Goal: Task Accomplishment & Management: Manage account settings

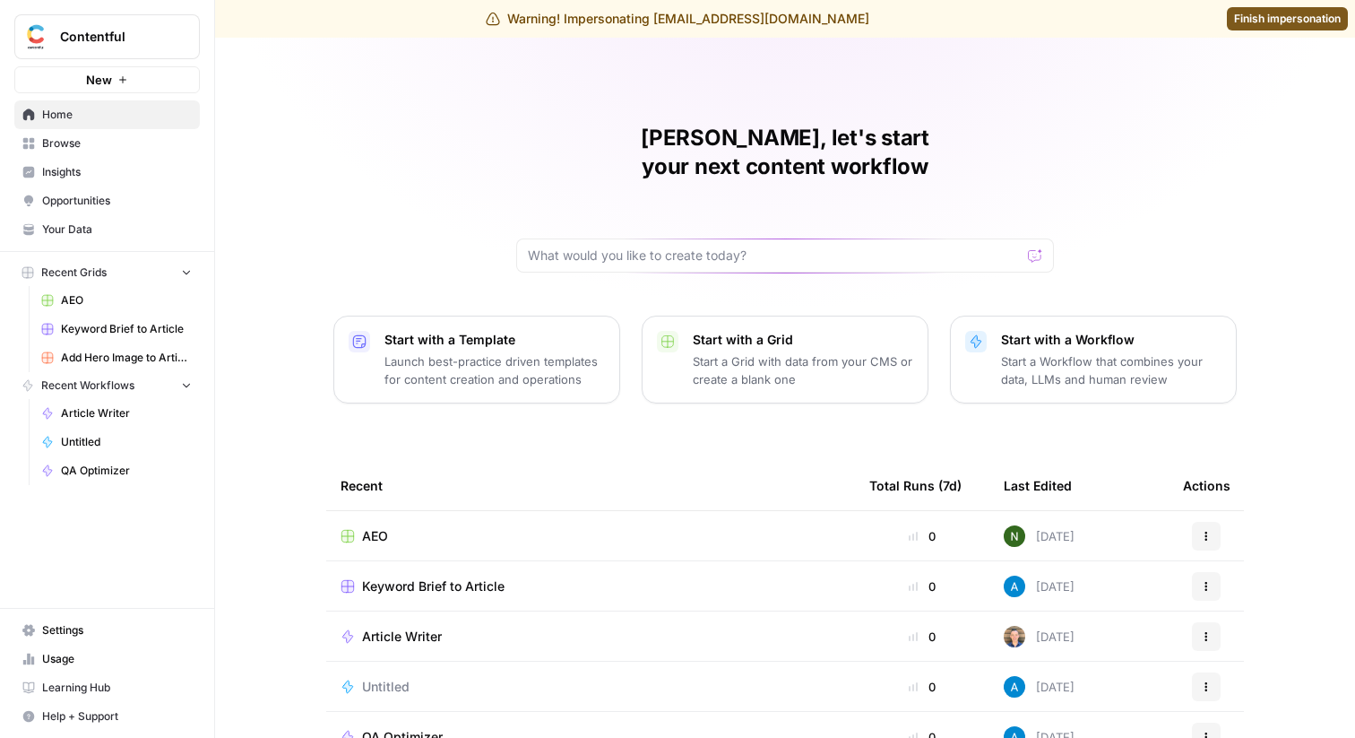
click at [65, 635] on span "Settings" at bounding box center [117, 630] width 150 height 16
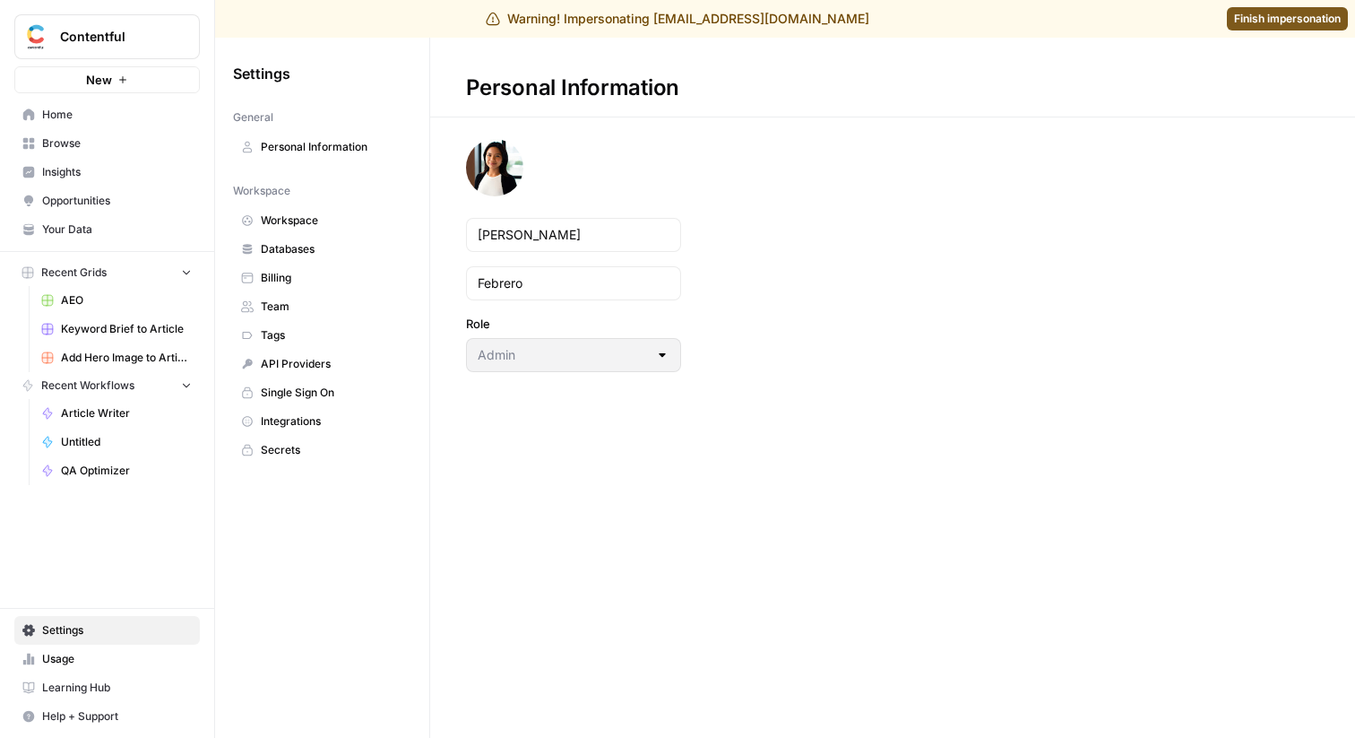
click at [330, 305] on span "Team" at bounding box center [332, 306] width 143 height 16
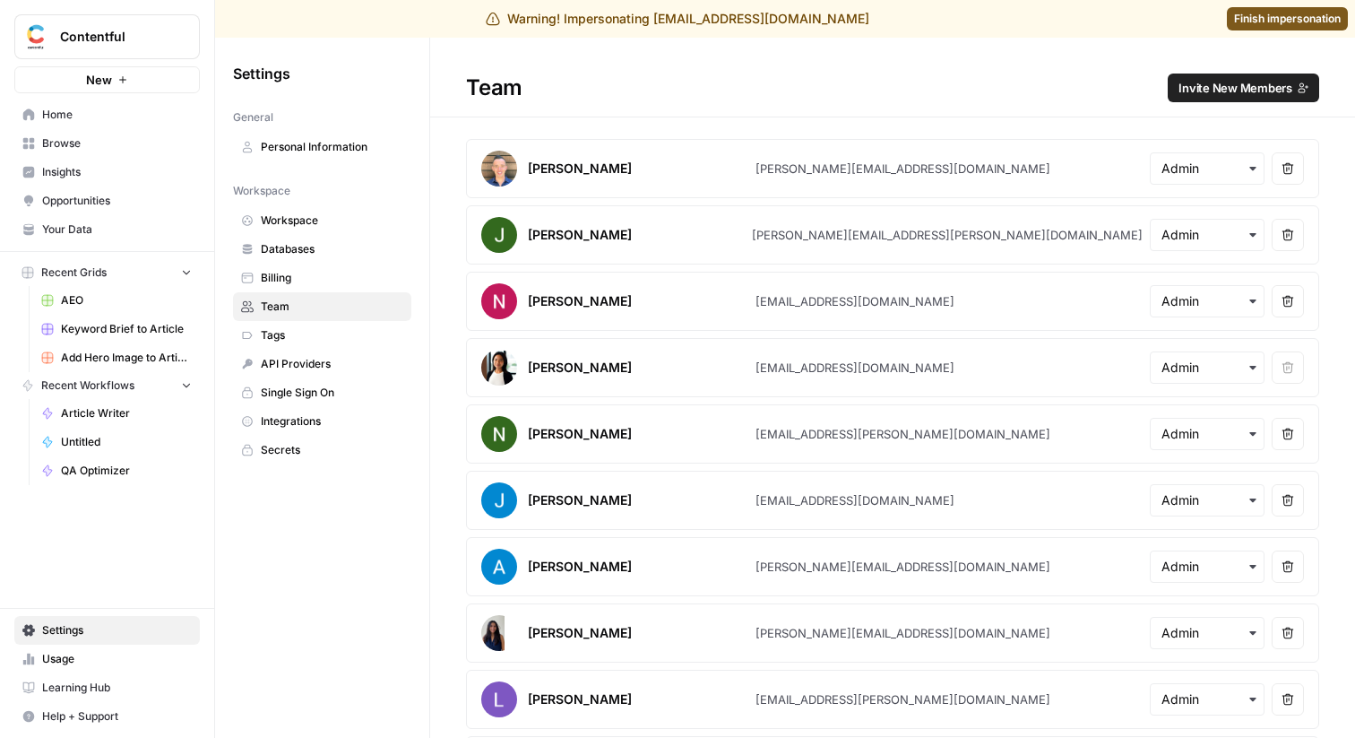
click at [1179, 85] on button "Invite New Members" at bounding box center [1243, 87] width 151 height 29
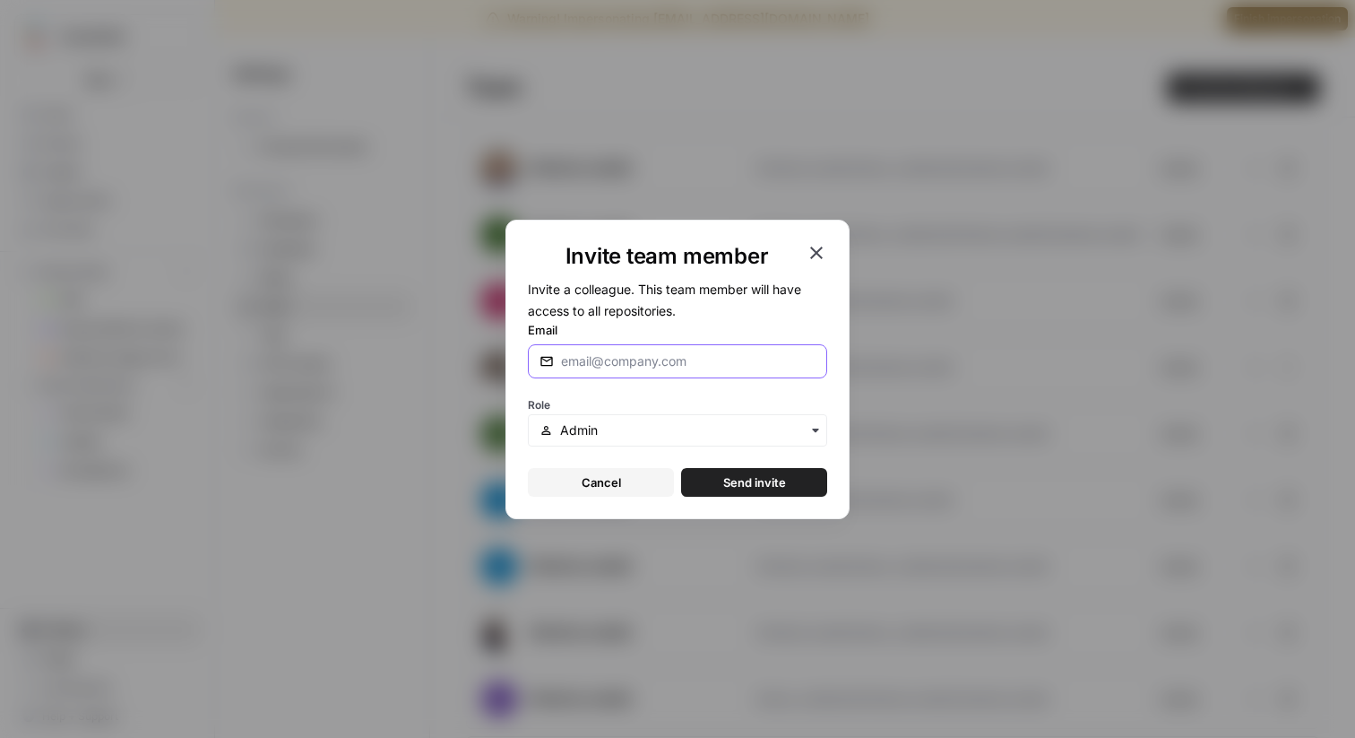
click at [631, 367] on input "Email" at bounding box center [688, 361] width 255 height 18
type input "[PERSON_NAME][EMAIL_ADDRESS][DOMAIN_NAME]"
click at [752, 477] on span "Send invite" at bounding box center [754, 482] width 63 height 18
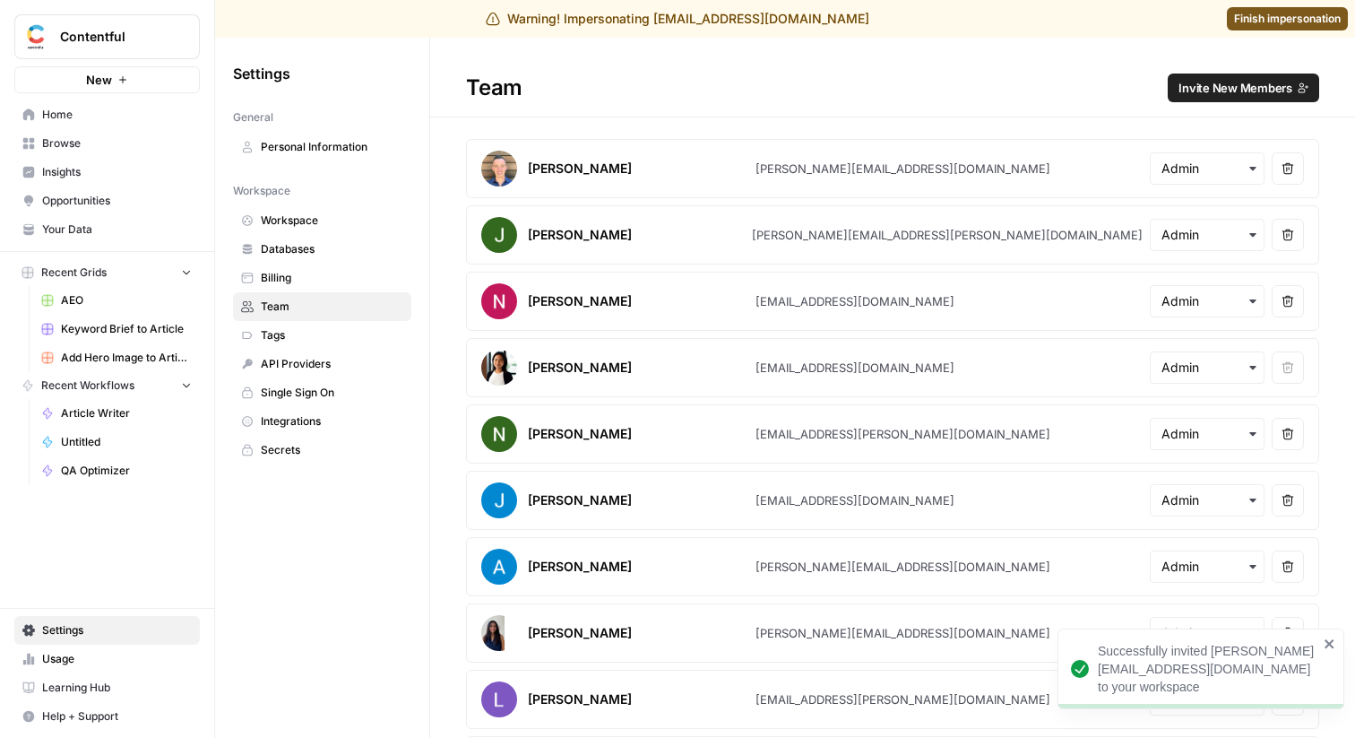
click at [91, 116] on span "Home" at bounding box center [117, 115] width 150 height 16
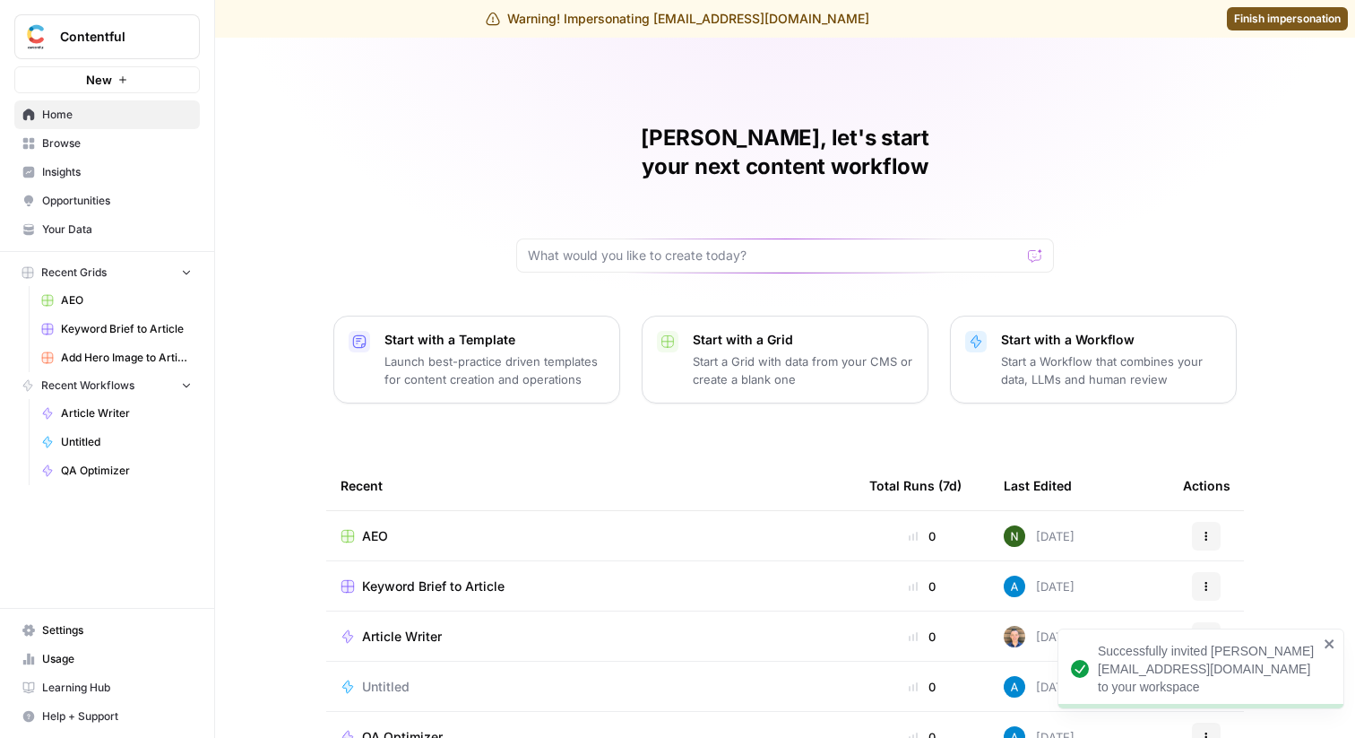
click at [125, 141] on span "Browse" at bounding box center [117, 143] width 150 height 16
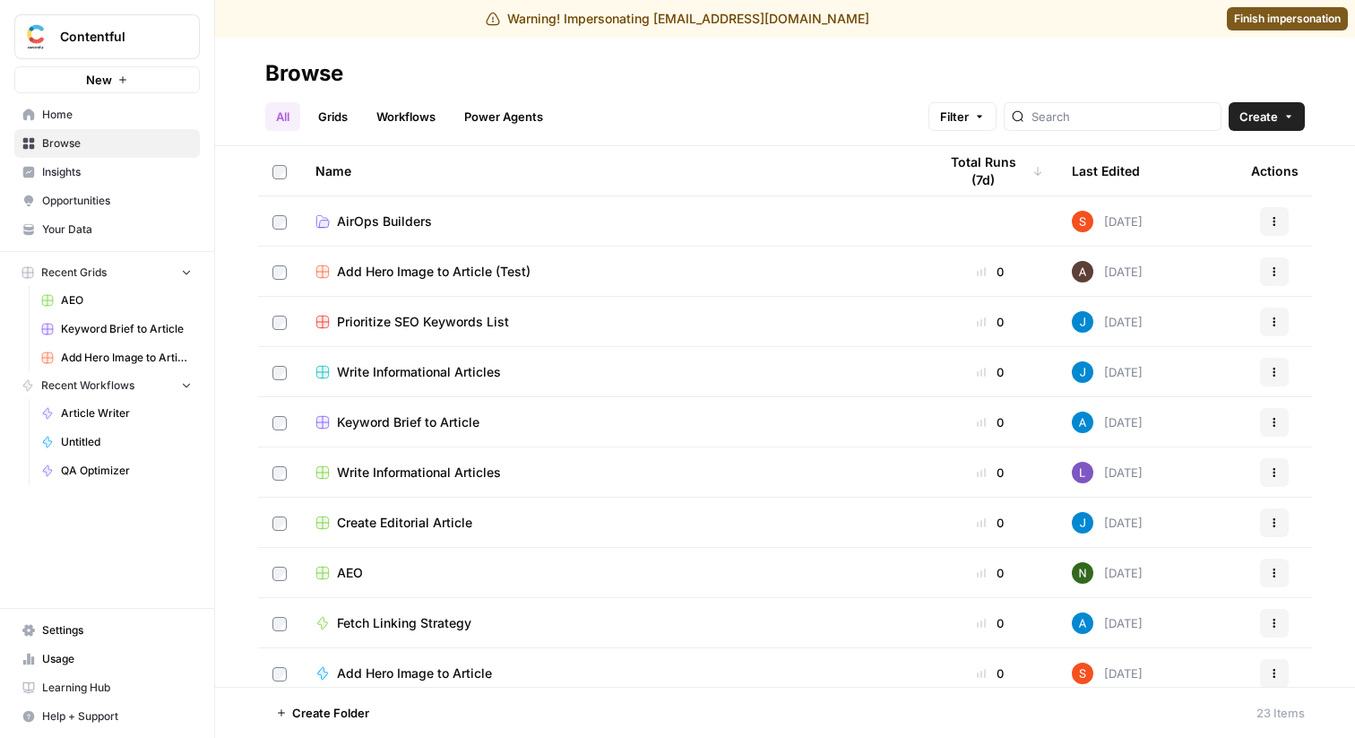
click at [1295, 14] on span "Finish impersonation" at bounding box center [1287, 19] width 107 height 16
